Goal: Check status: Check status

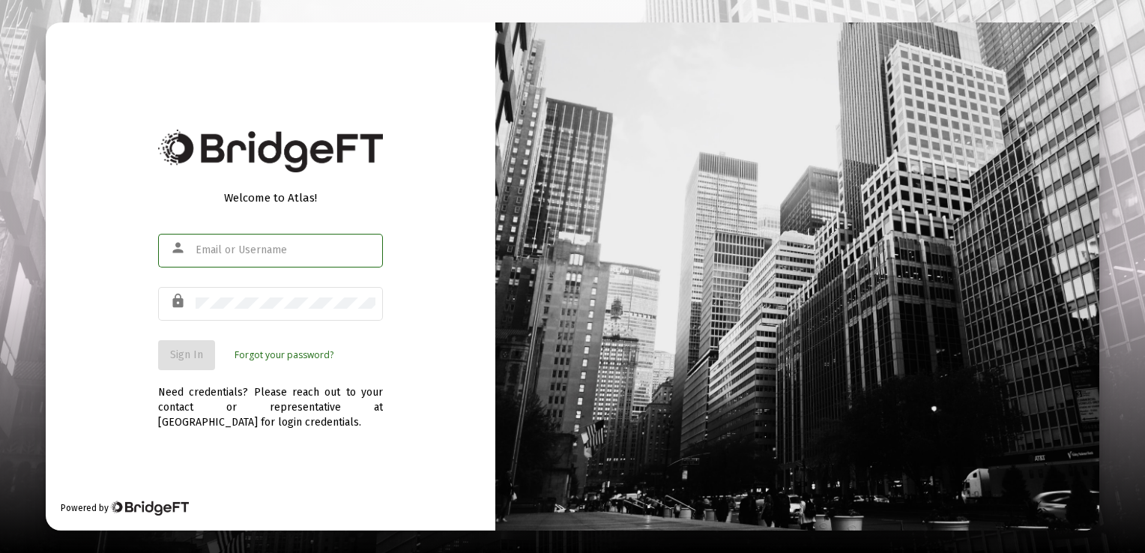
type input "dssheets@juno.com"
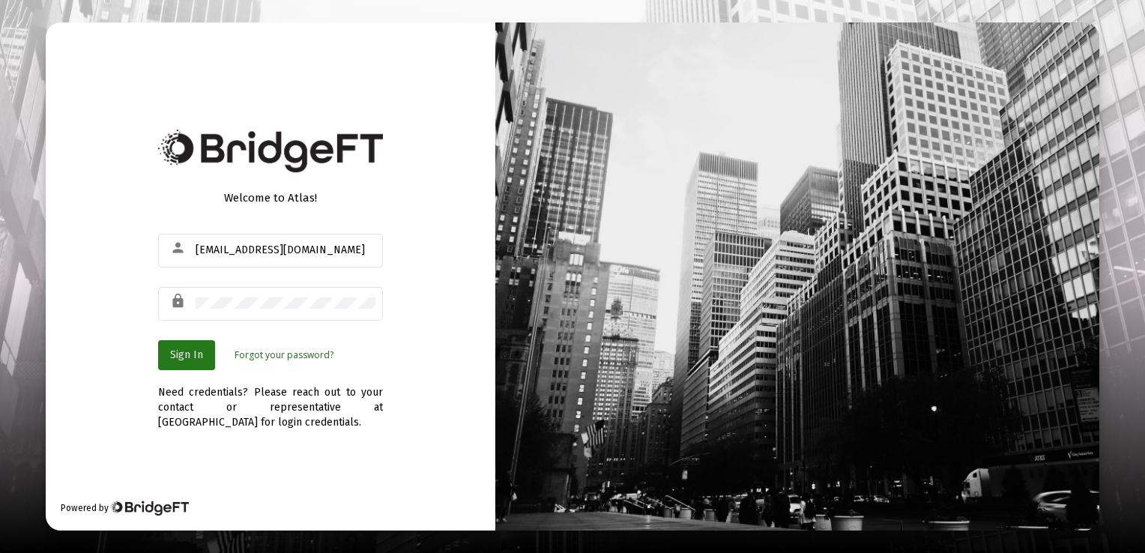
click at [184, 357] on span "Sign In" at bounding box center [186, 354] width 33 height 13
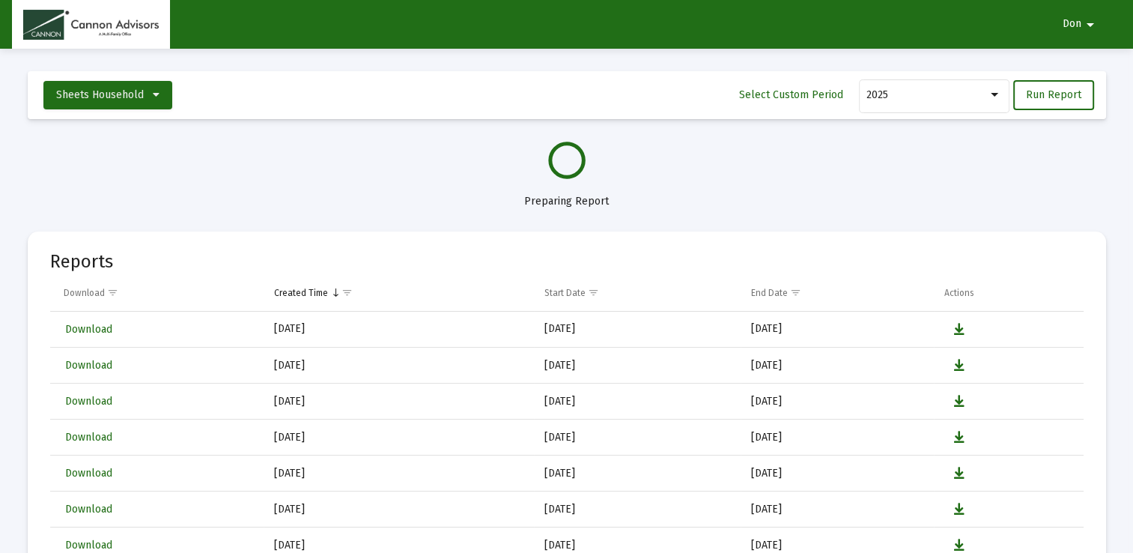
select select "View all"
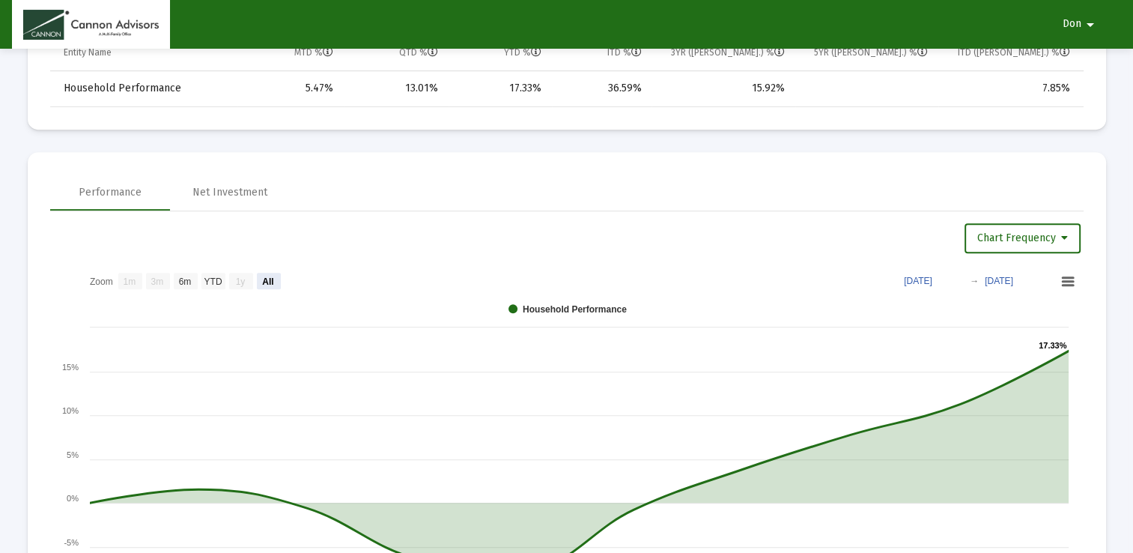
scroll to position [806, 0]
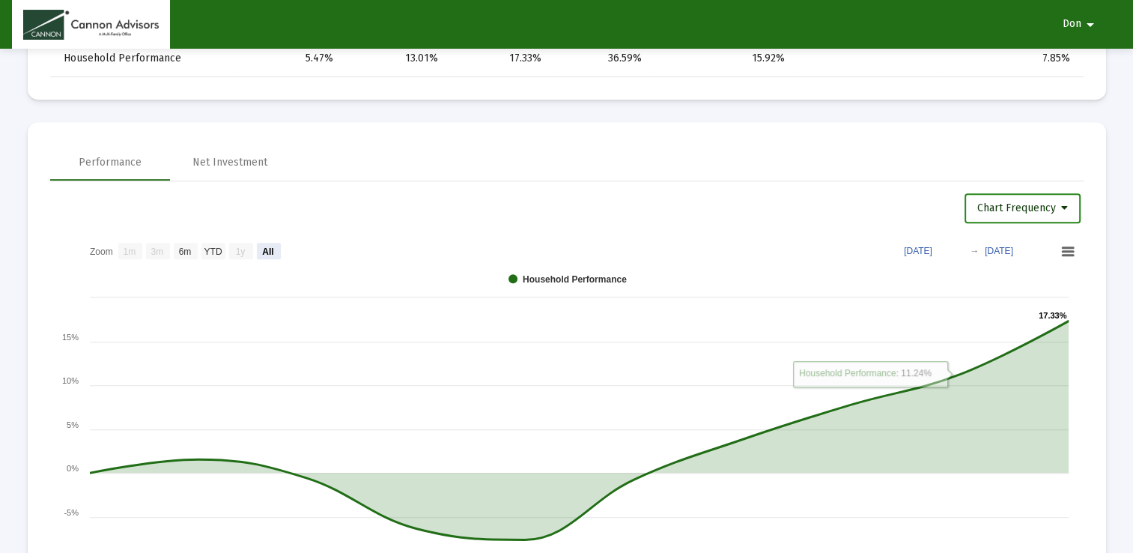
click at [1061, 208] on span "Chart Frequency" at bounding box center [1023, 208] width 91 height 13
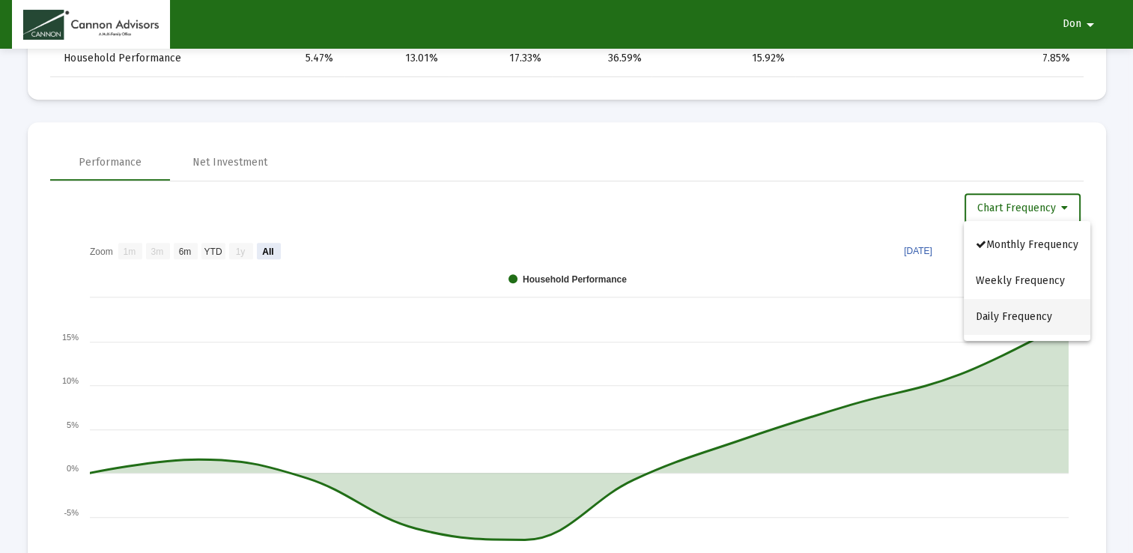
click at [1046, 311] on button "Daily Frequency" at bounding box center [1027, 317] width 127 height 36
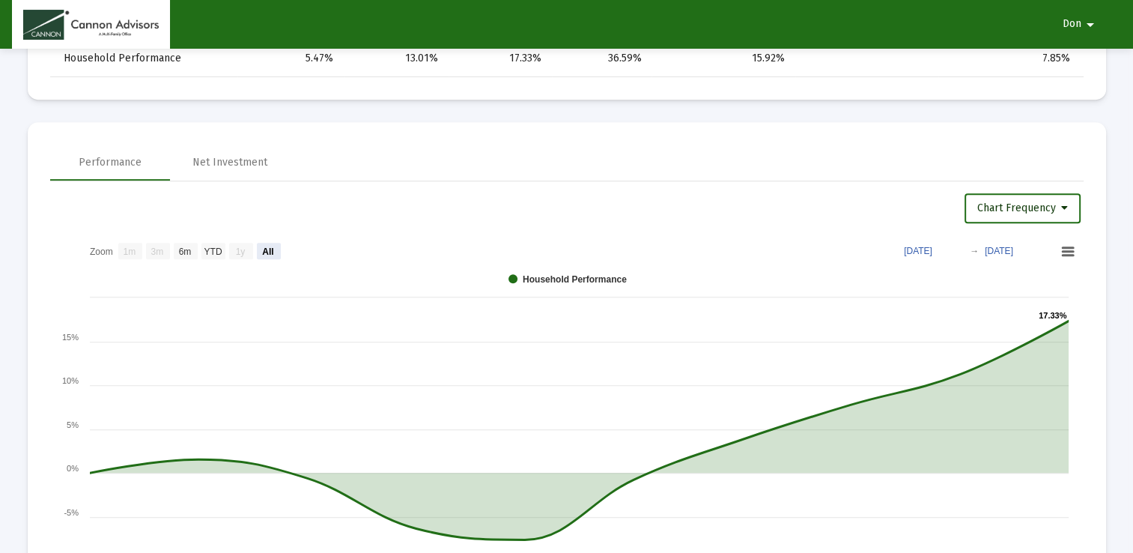
select select "View all"
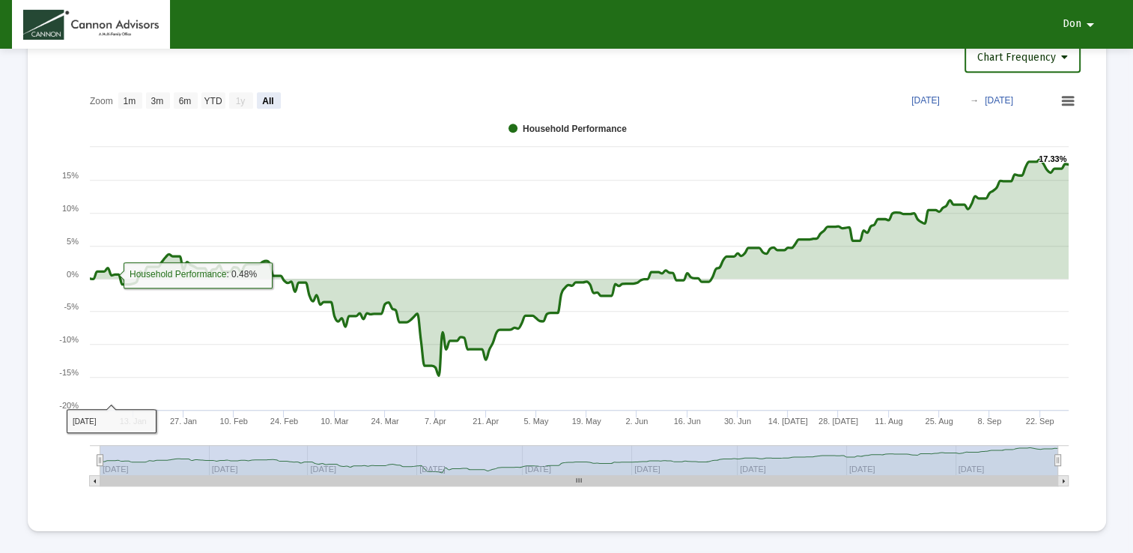
scroll to position [959, 0]
